Goal: Task Accomplishment & Management: Manage account settings

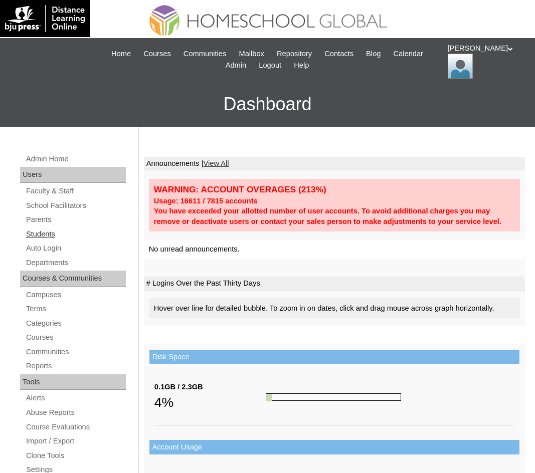
click at [49, 233] on link "Students" at bounding box center [75, 234] width 101 height 13
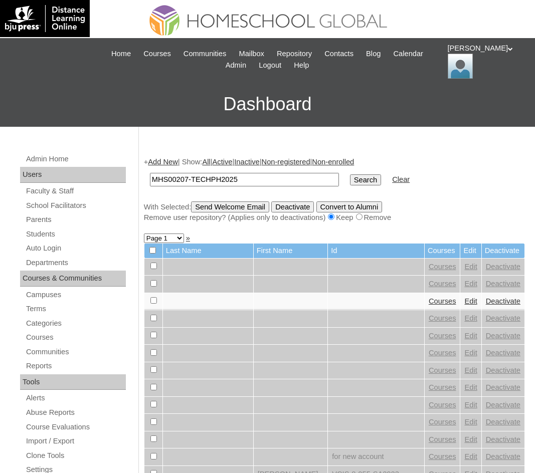
type input "MHS00207-TECHPH2025"
click at [350, 180] on input "Search" at bounding box center [365, 179] width 31 height 11
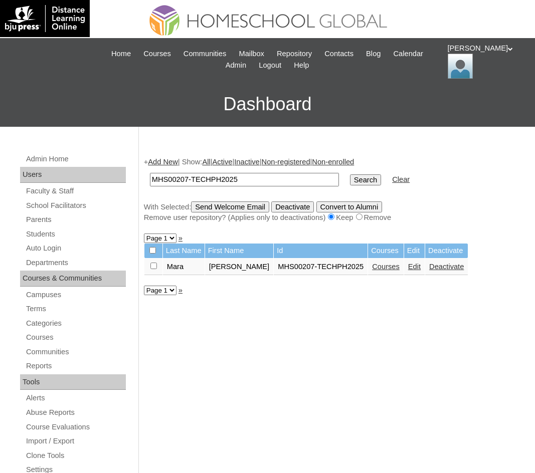
click at [408, 270] on link "Edit" at bounding box center [414, 267] width 13 height 8
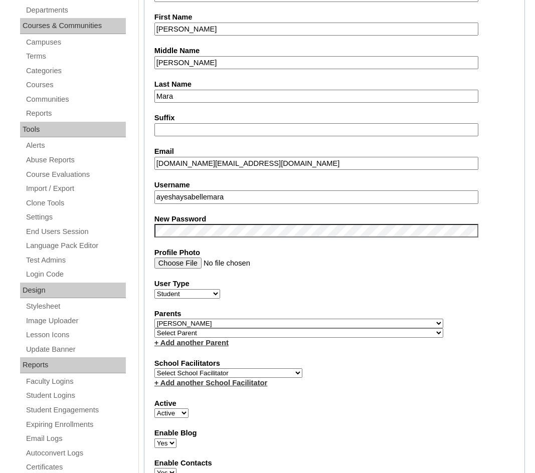
scroll to position [251, 0]
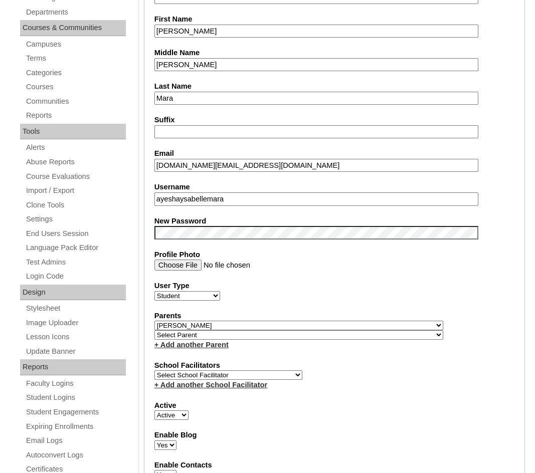
click at [200, 200] on input "ayeshaysabellemara" at bounding box center [316, 199] width 324 height 14
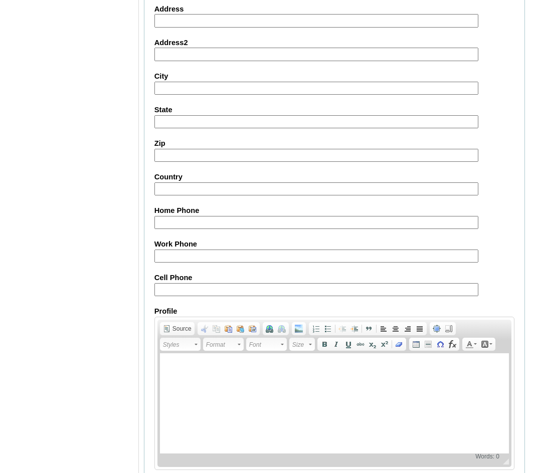
scroll to position [1066, 0]
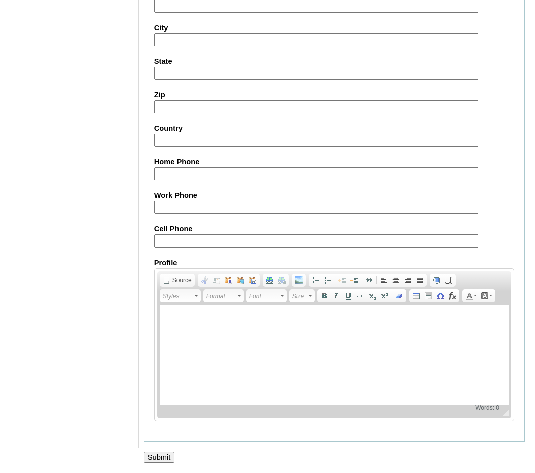
click at [169, 457] on input "Submit" at bounding box center [159, 457] width 31 height 11
